Goal: Task Accomplishment & Management: Complete application form

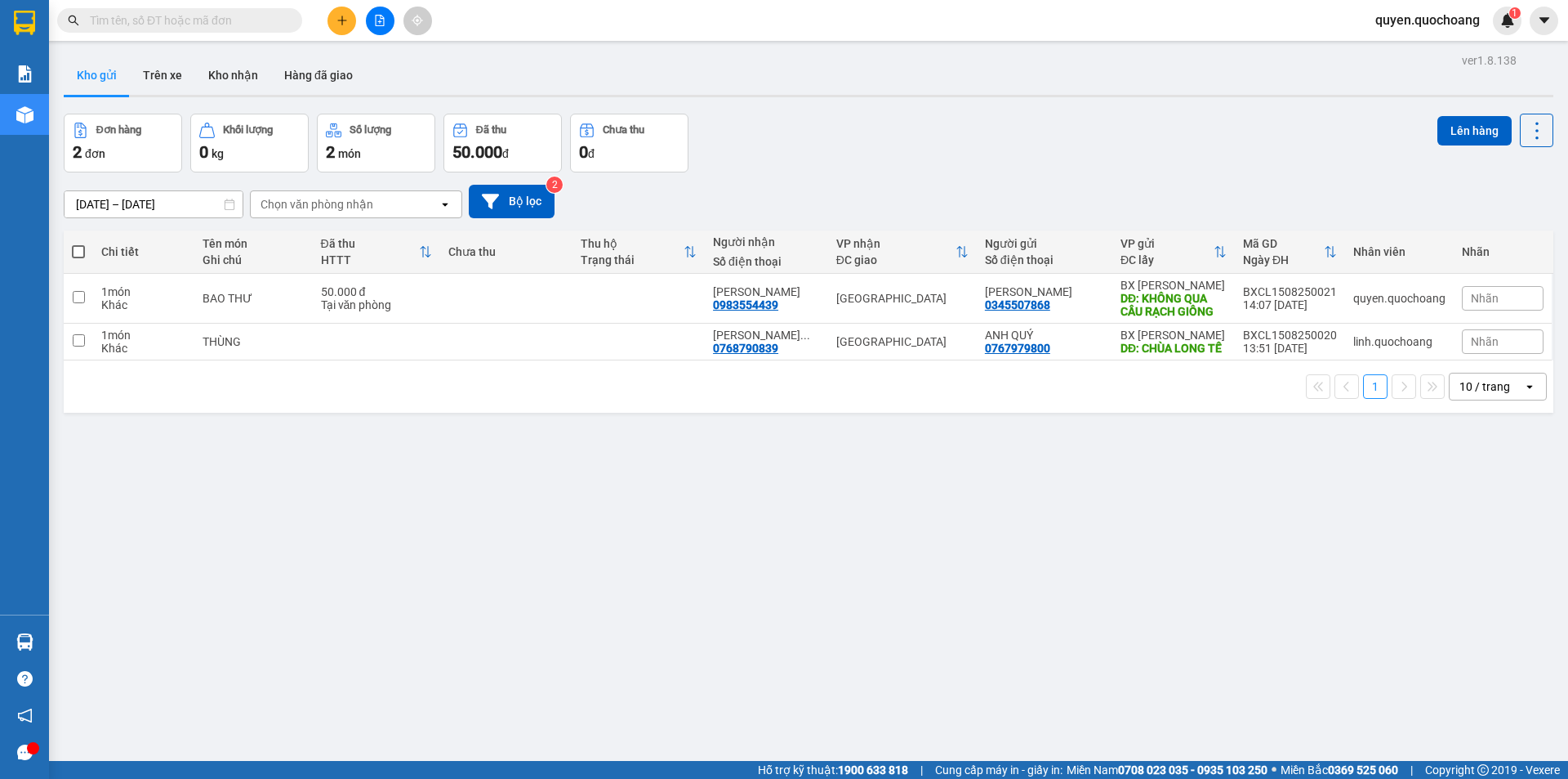
click at [1444, 21] on span "quyen.quochoang" at bounding box center [1428, 19] width 131 height 20
click at [1419, 46] on span "Đăng xuất" at bounding box center [1434, 50] width 97 height 18
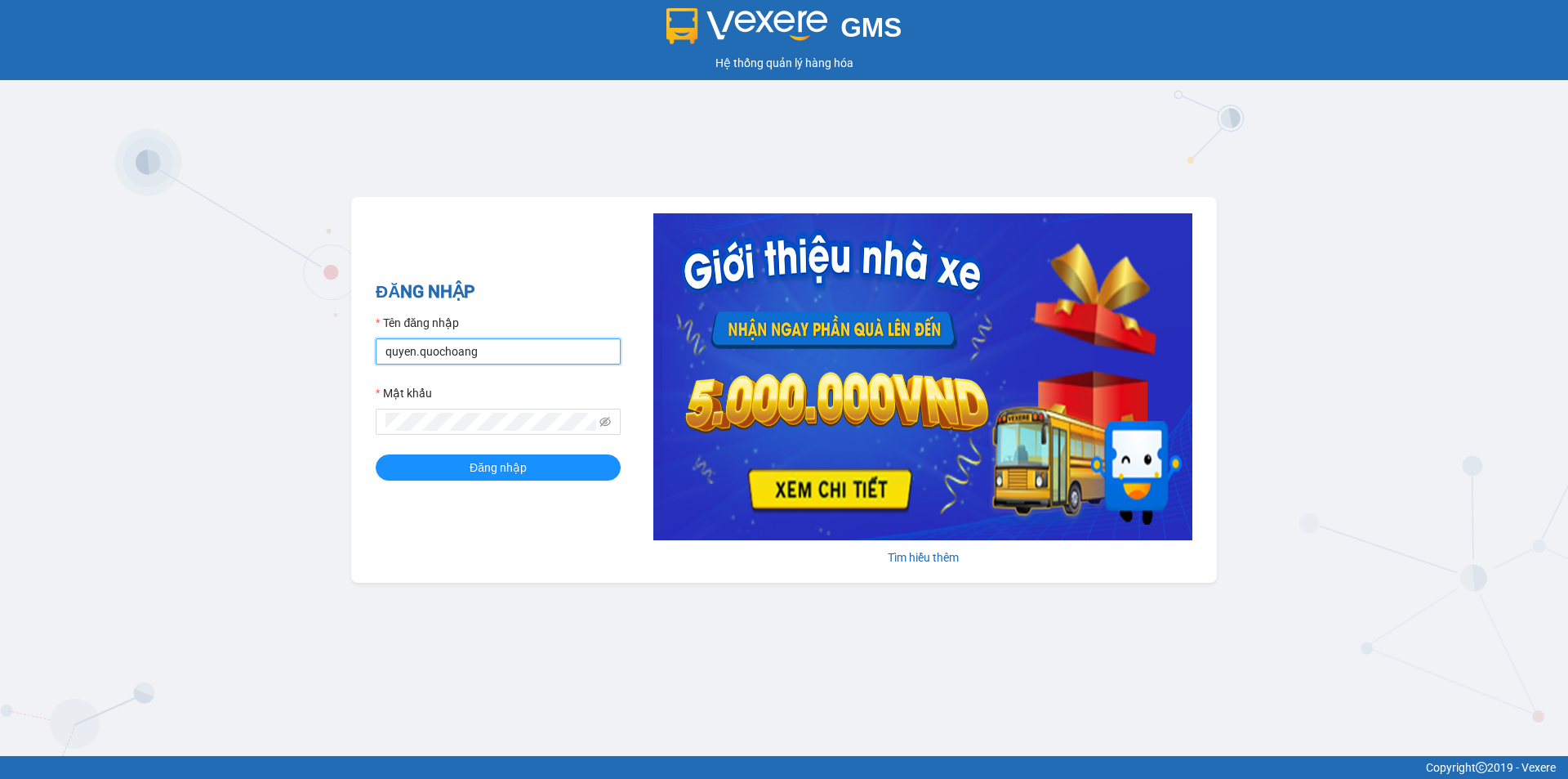
drag, startPoint x: 505, startPoint y: 350, endPoint x: 516, endPoint y: 376, distance: 28.2
click at [505, 350] on input "quyen.quochoang" at bounding box center [498, 351] width 245 height 26
type input "linh.quochoang"
click at [545, 465] on button "Đăng nhập" at bounding box center [498, 466] width 245 height 26
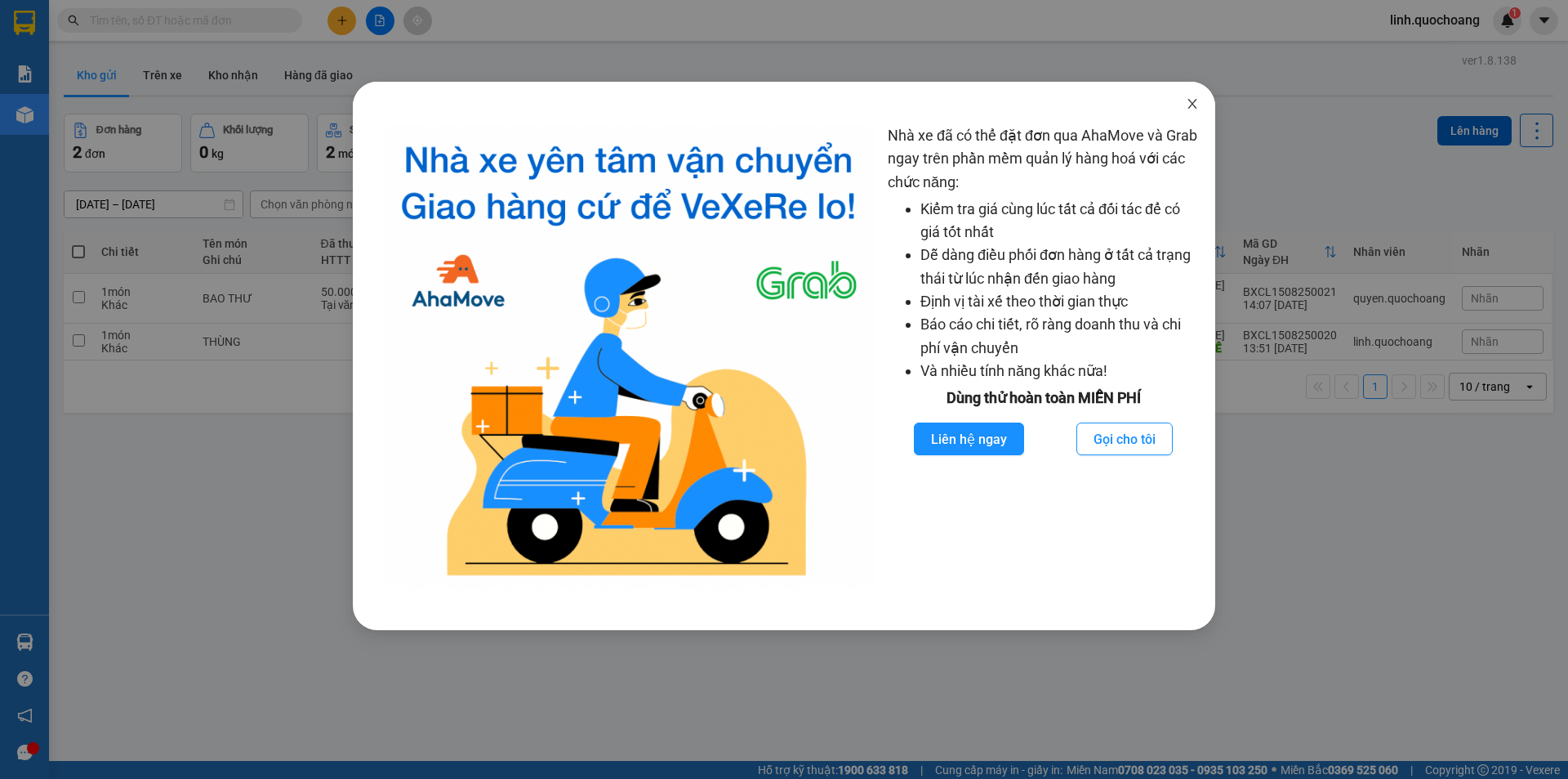
click at [1202, 112] on span "Close" at bounding box center [1192, 105] width 46 height 46
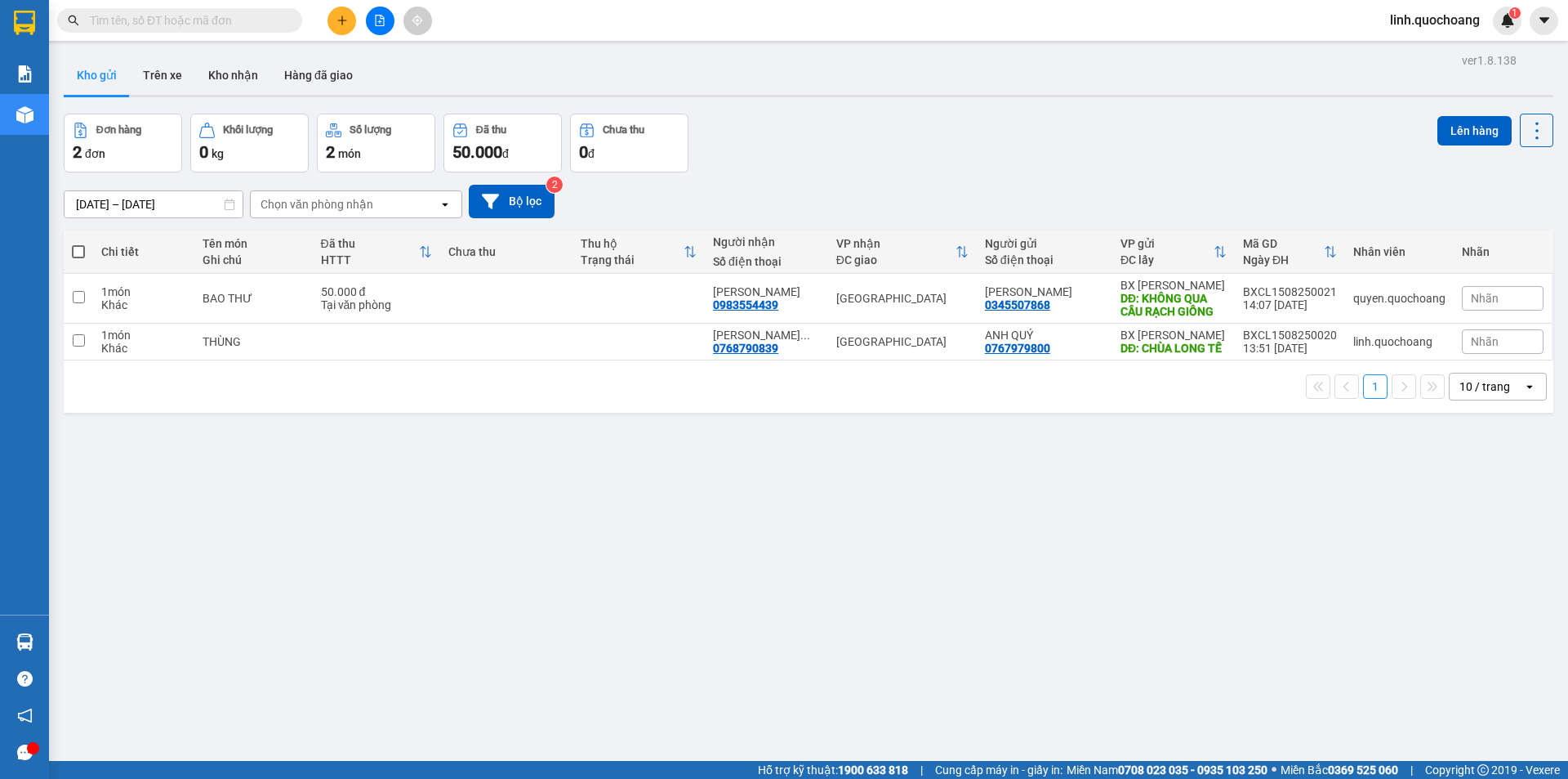
click at [342, 20] on icon "plus" at bounding box center [341, 19] width 9 height 1
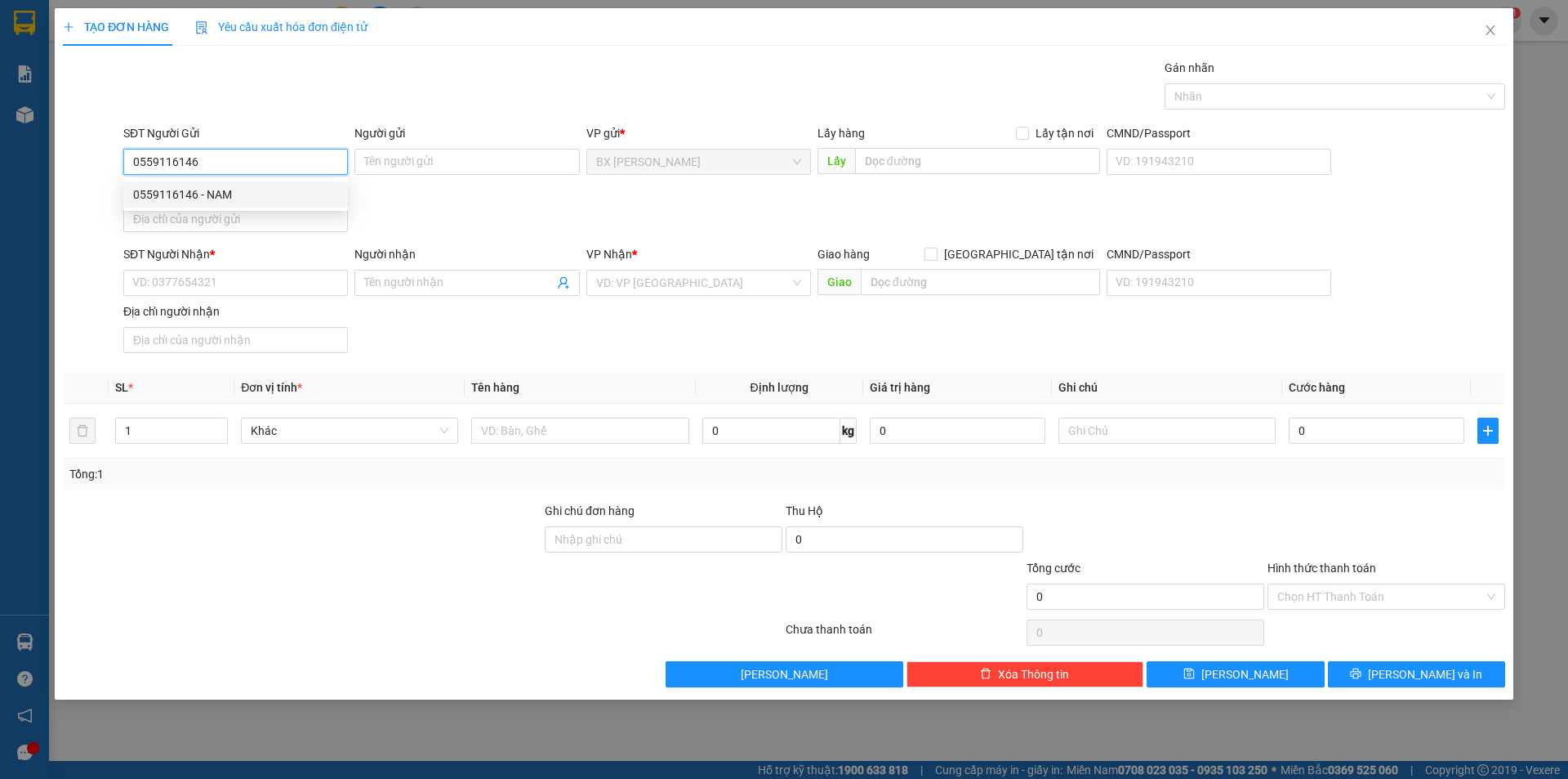
type input "0559116146"
click at [252, 209] on div "0559116146 0559116146 - NAM" at bounding box center [236, 194] width 225 height 33
click at [257, 198] on div "Địa chỉ người gửi" at bounding box center [236, 190] width 225 height 18
click at [257, 206] on input "Địa chỉ người gửi" at bounding box center [236, 218] width 225 height 26
click at [318, 159] on input "0559116146" at bounding box center [236, 162] width 225 height 26
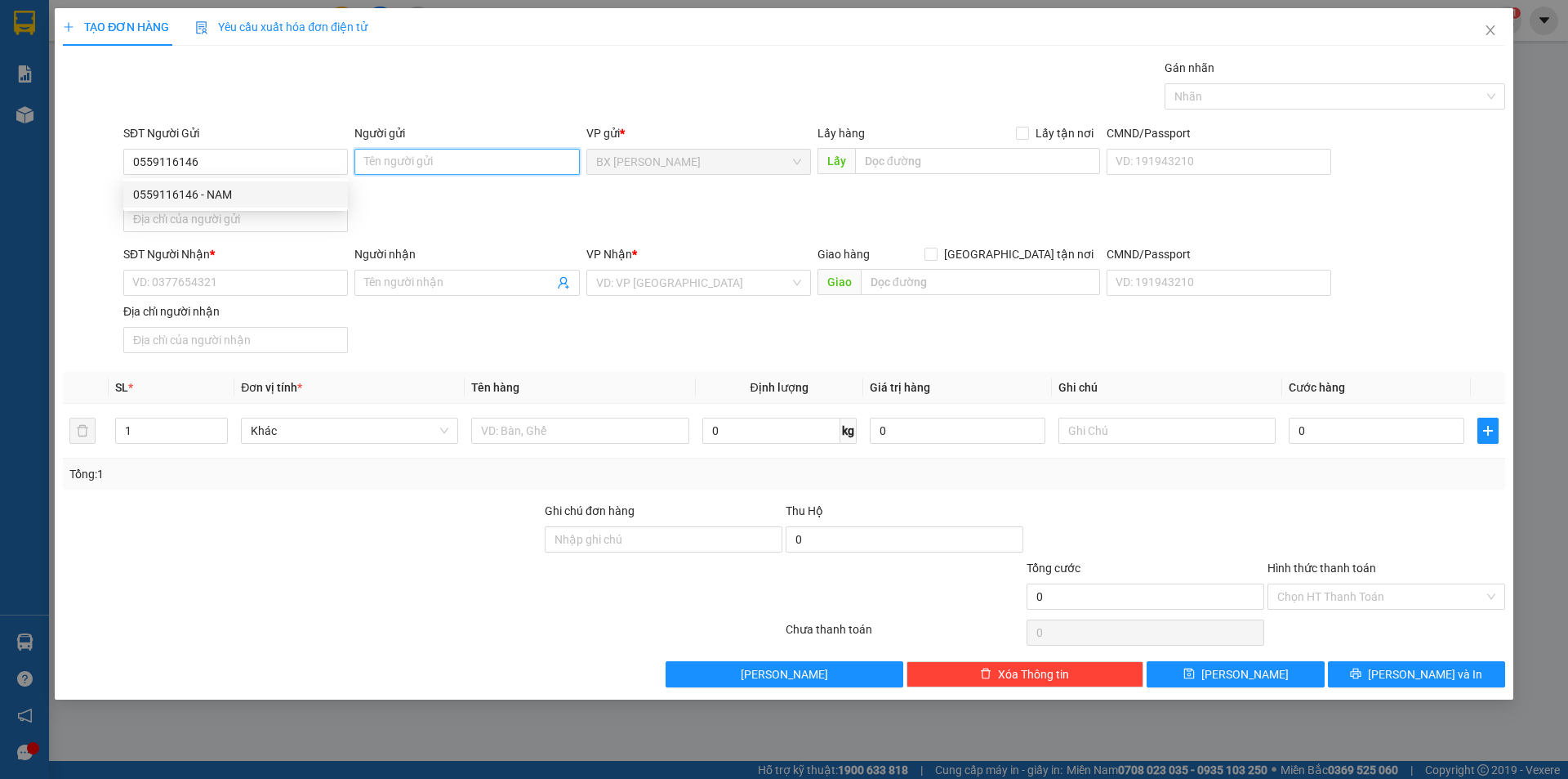
click at [402, 168] on input "Người gửi" at bounding box center [467, 162] width 225 height 26
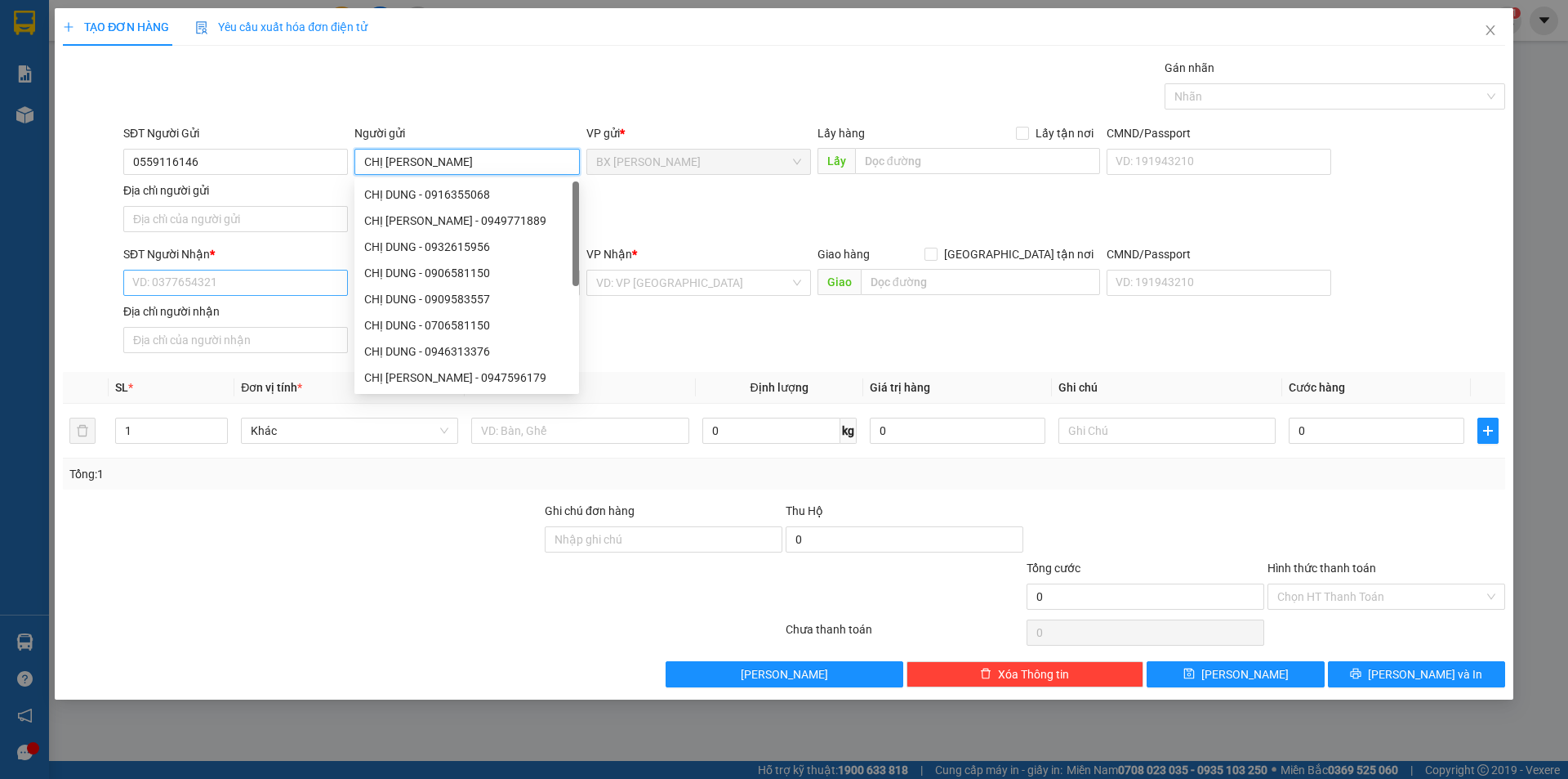
type input "CHỊ DUNG"
click at [244, 283] on input "SĐT Người Nhận *" at bounding box center [236, 282] width 225 height 26
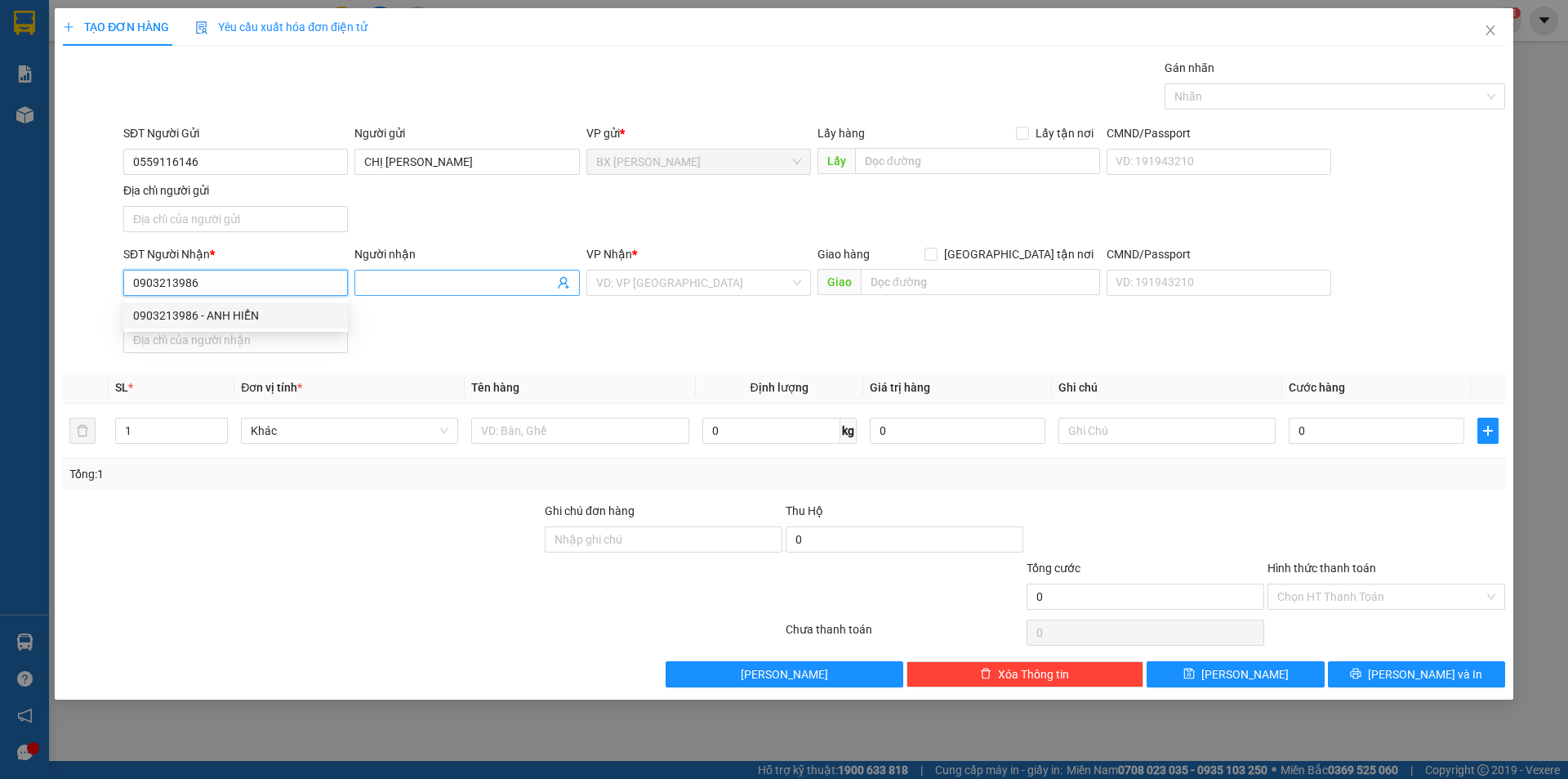
type input "0903213986"
click at [404, 289] on input "Người nhận" at bounding box center [459, 283] width 188 height 18
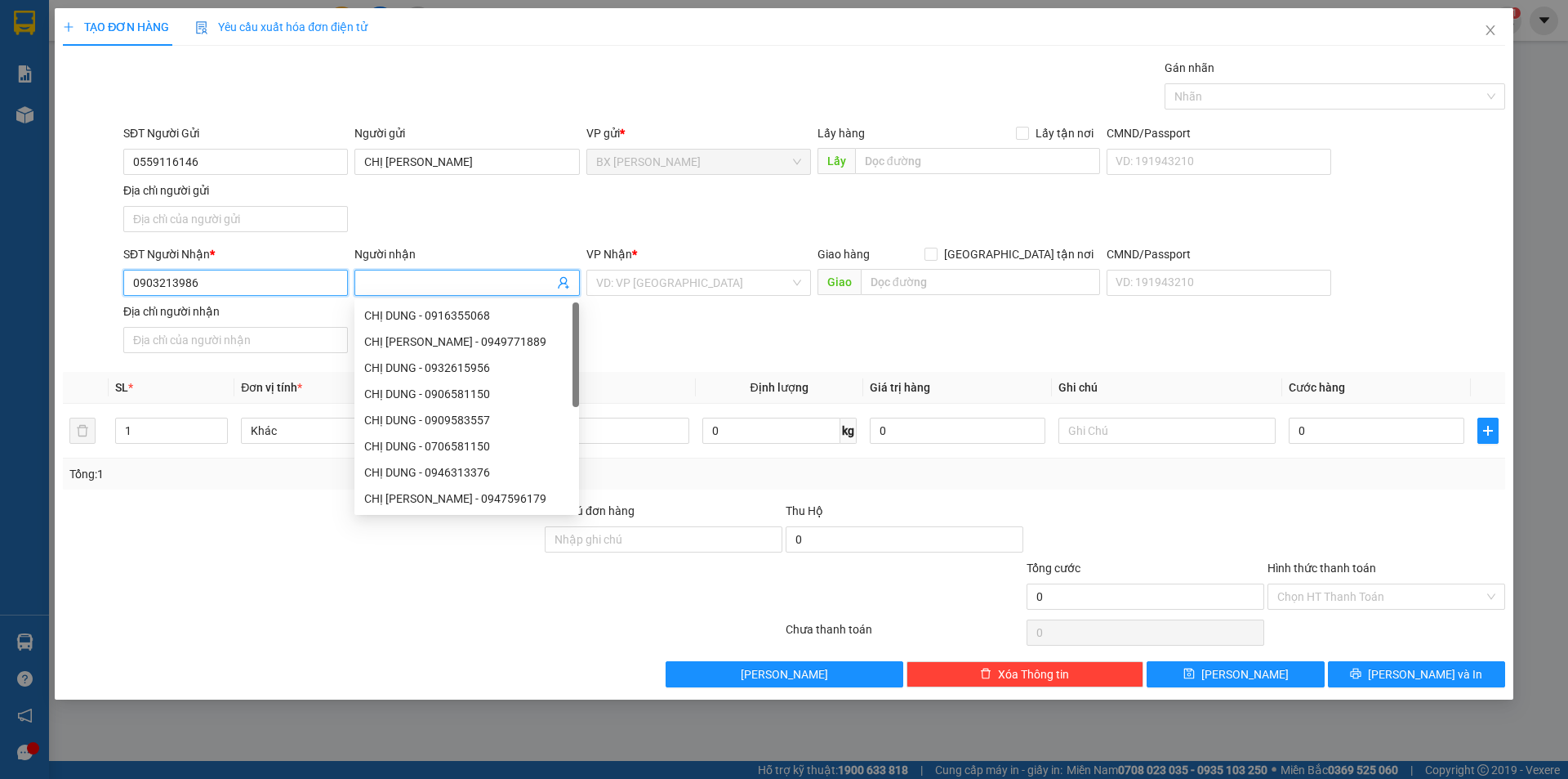
click at [305, 272] on input "0903213986" at bounding box center [236, 282] width 225 height 26
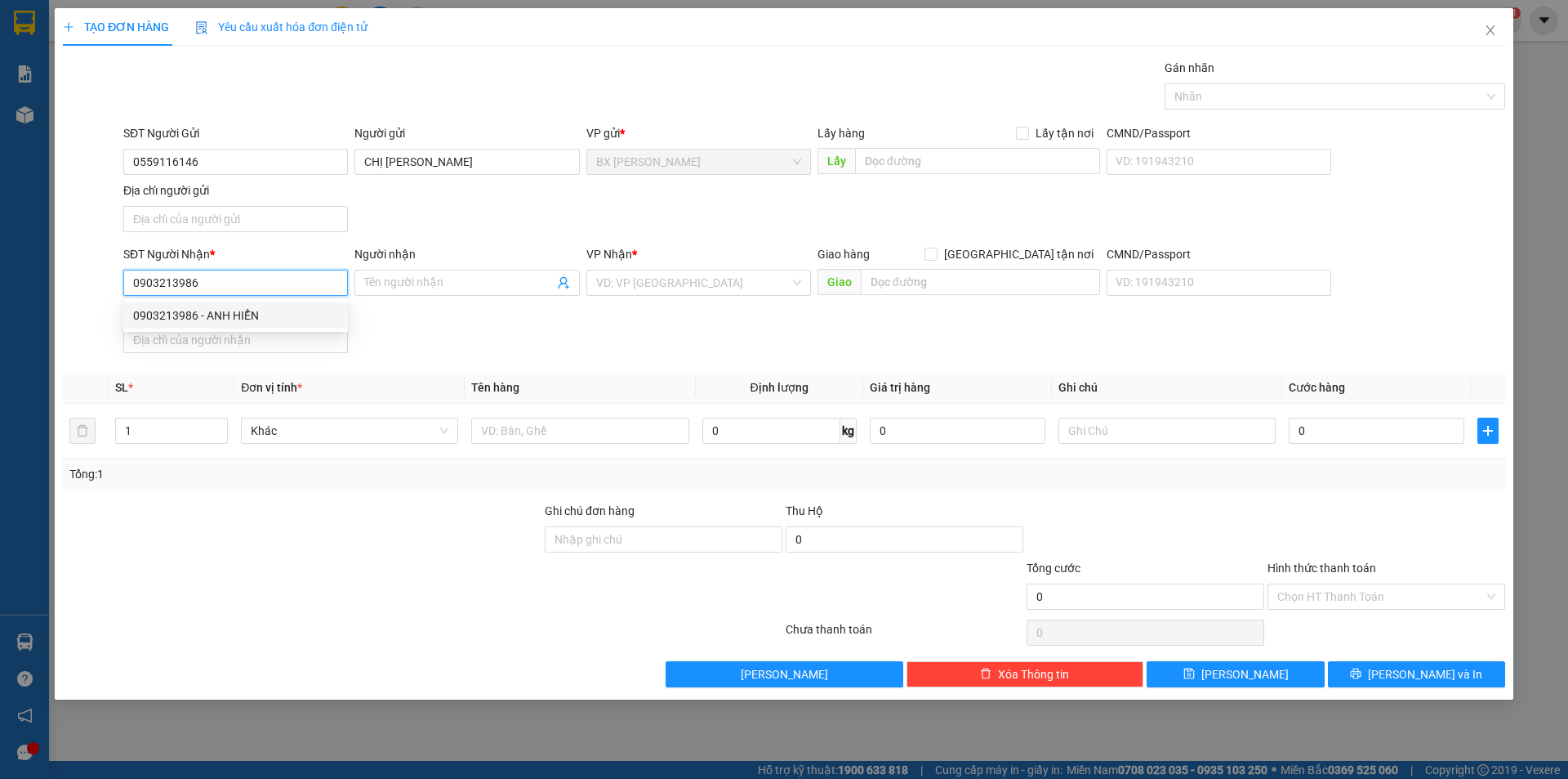
click at [307, 313] on div "0903213986 - ANH HIỂN" at bounding box center [235, 315] width 205 height 18
type input "ANH HIỂN"
click at [404, 300] on div "Người nhận ANH HIỂN" at bounding box center [467, 273] width 225 height 57
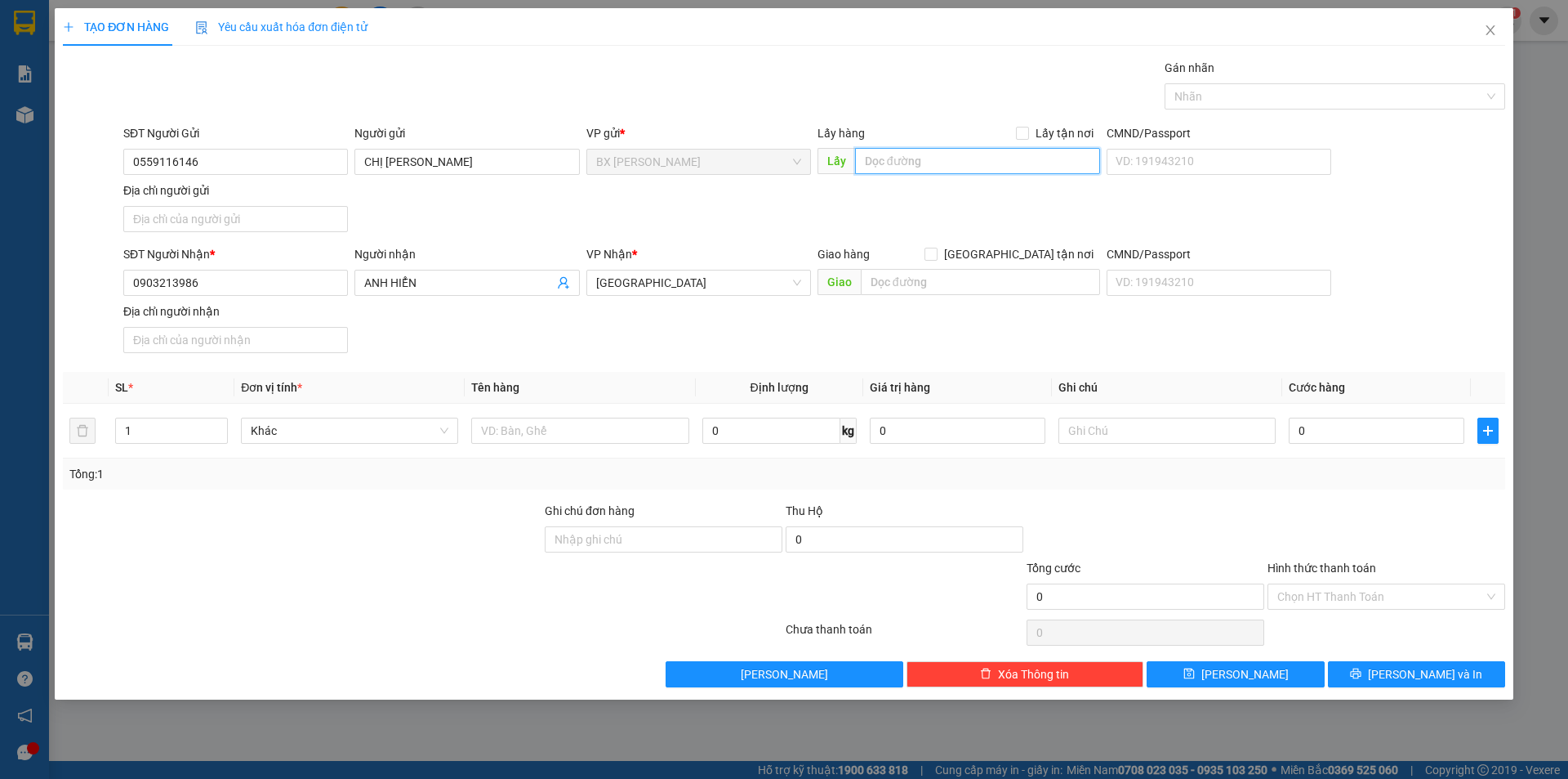
click at [976, 160] on input "text" at bounding box center [977, 161] width 245 height 26
type input "C"
drag, startPoint x: 995, startPoint y: 173, endPoint x: 896, endPoint y: 181, distance: 99.3
click at [896, 181] on div "Lấy hàng Lấy tận nơi Lấy GIỌT DAWSG" at bounding box center [958, 152] width 283 height 57
type input "GIỌT ĐẮNG"
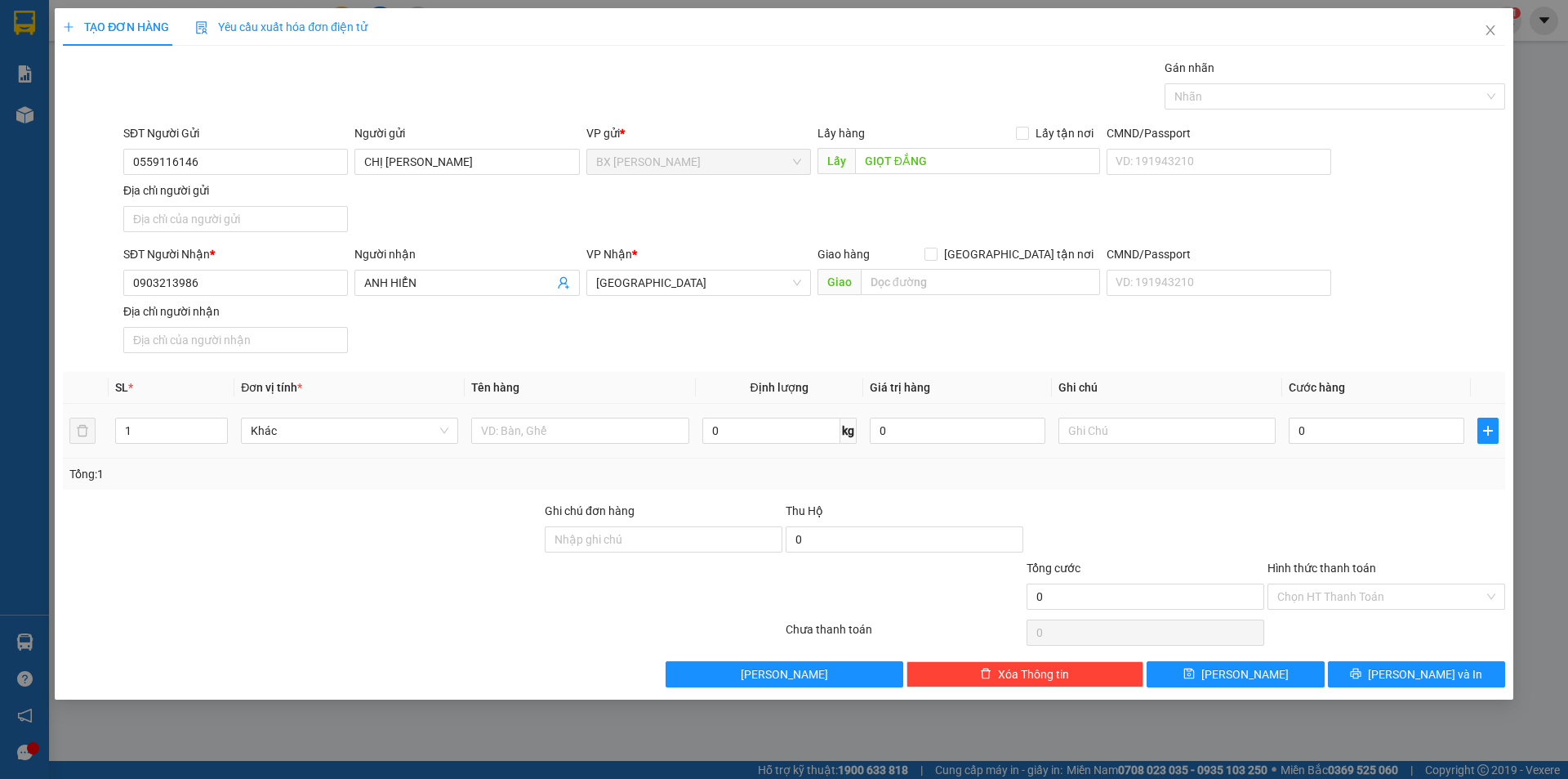
click at [528, 443] on div at bounding box center [580, 431] width 217 height 33
click at [539, 431] on input "text" at bounding box center [580, 430] width 217 height 26
click at [1567, 252] on div "TẠO ĐƠN HÀNG Yêu cầu xuất hóa đơn điện tử Transit Pickup Surcharge Ids Transit …" at bounding box center [784, 390] width 1568 height 779
click at [951, 167] on input "GIỌT ĐẮNG" at bounding box center [977, 161] width 245 height 26
click at [955, 163] on input "GIỌT ĐẮNG" at bounding box center [977, 161] width 245 height 26
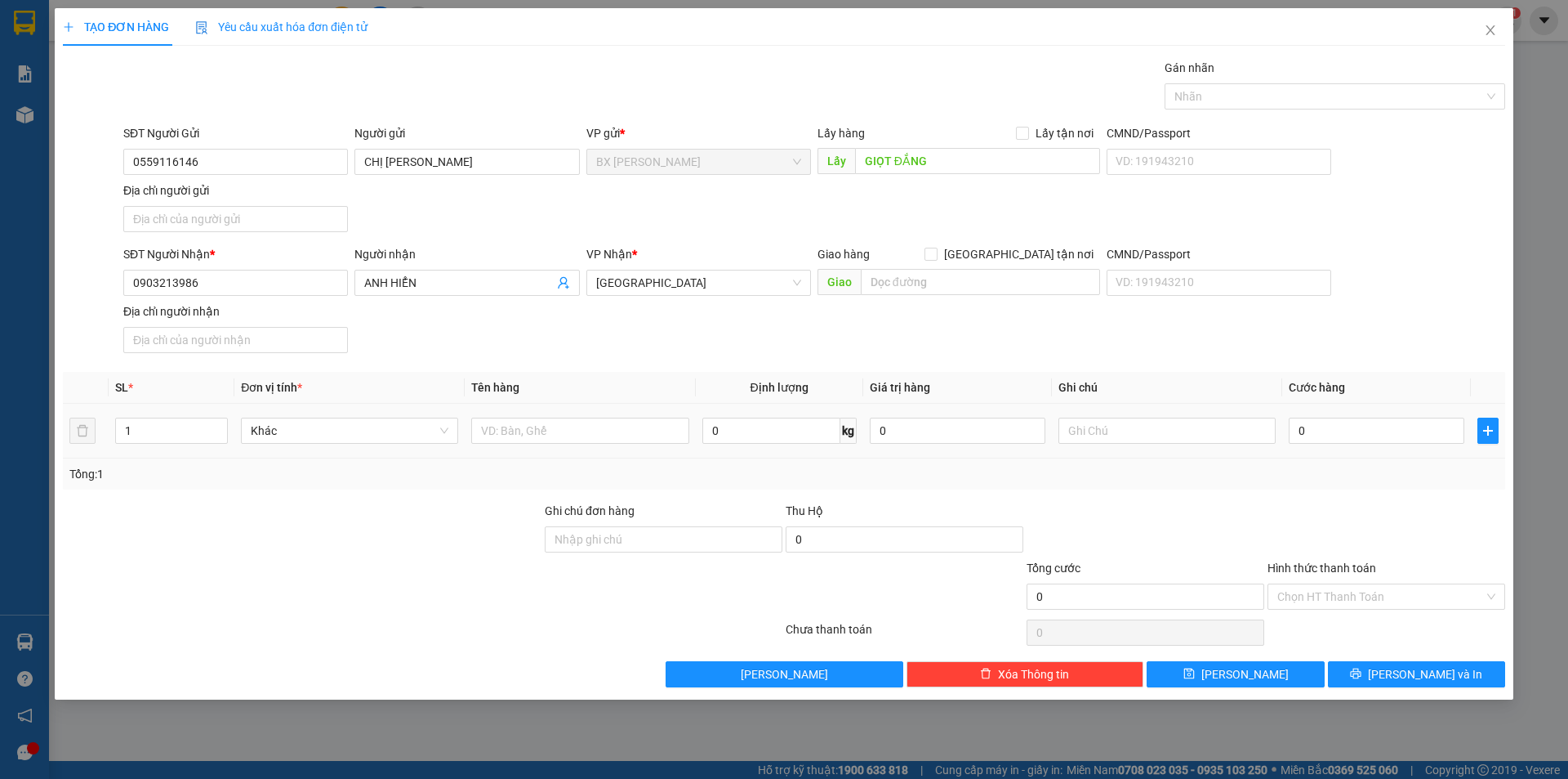
click at [610, 414] on td at bounding box center [580, 431] width 231 height 55
click at [610, 420] on input "text" at bounding box center [580, 430] width 217 height 26
type input "HỘP RĂNG"
click at [1360, 665] on button "Lưu và In" at bounding box center [1416, 673] width 177 height 26
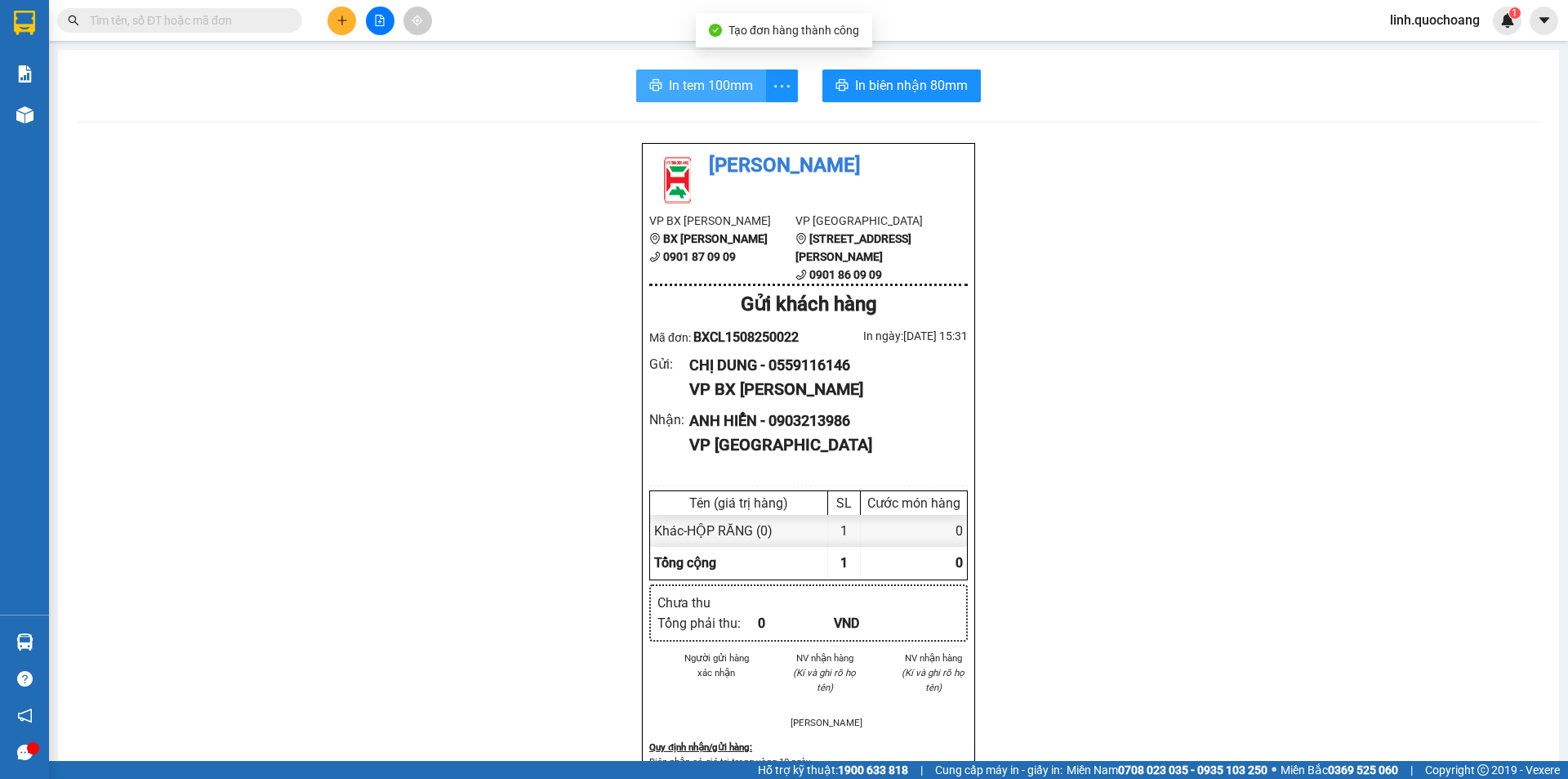
click at [738, 95] on span "In tem 100mm" at bounding box center [710, 85] width 84 height 20
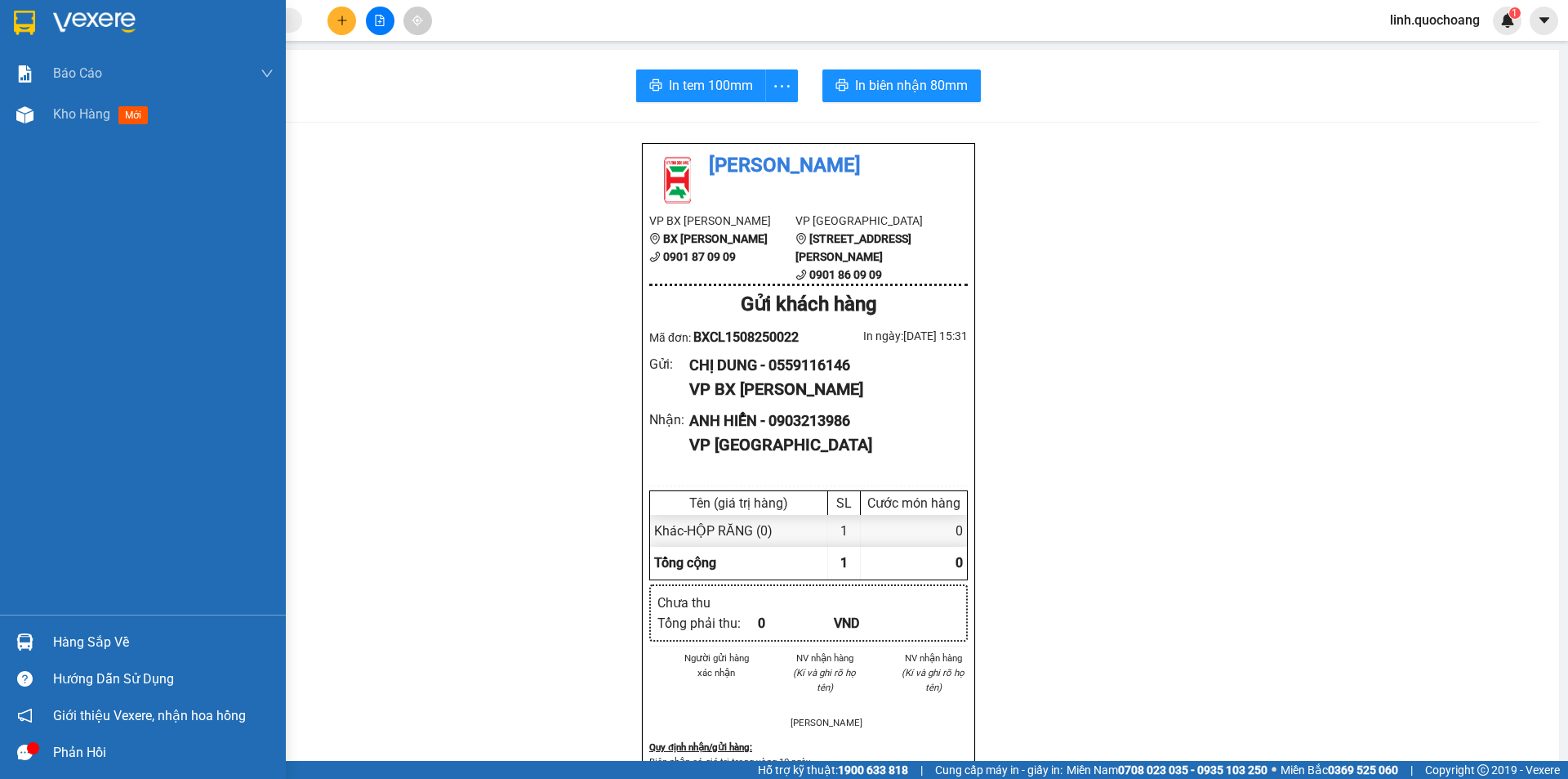
drag, startPoint x: 85, startPoint y: 101, endPoint x: 46, endPoint y: 0, distance: 108.3
click at [85, 100] on div "Kho hàng mới" at bounding box center [162, 114] width 220 height 40
